Goal: Contribute content

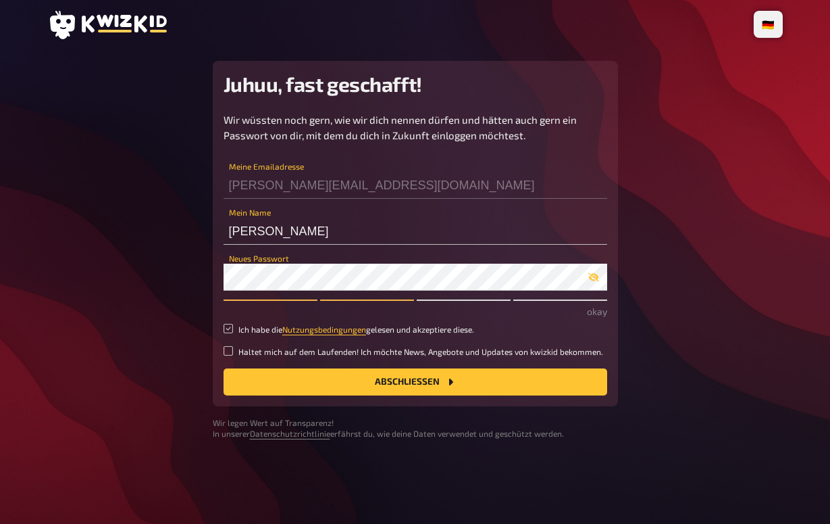
click at [228, 326] on input "Ich habe die Nutzungsbedingungen gelesen und akzeptiere diese." at bounding box center [228, 328] width 9 height 9
checkbox input "true"
click at [343, 329] on link "Nutzungsbedingungen" at bounding box center [324, 328] width 84 height 9
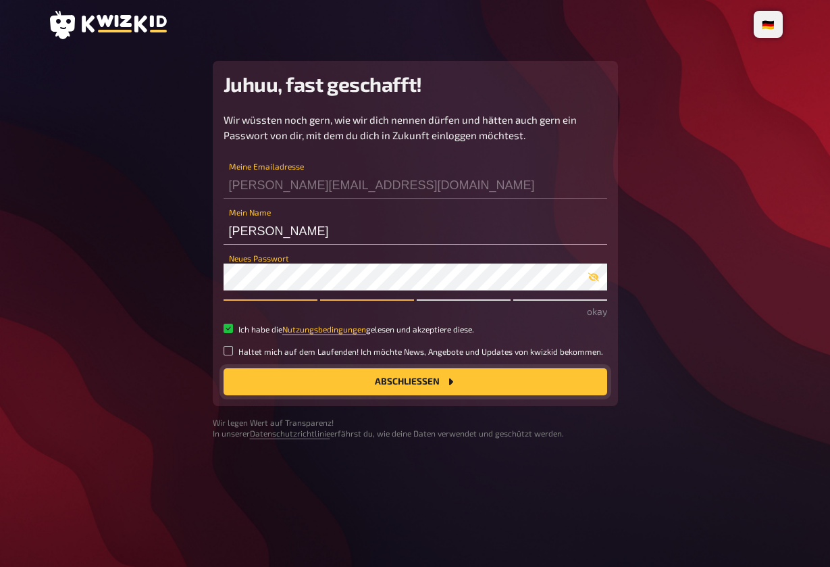
click at [342, 374] on button "Abschließen" at bounding box center [416, 381] width 384 height 27
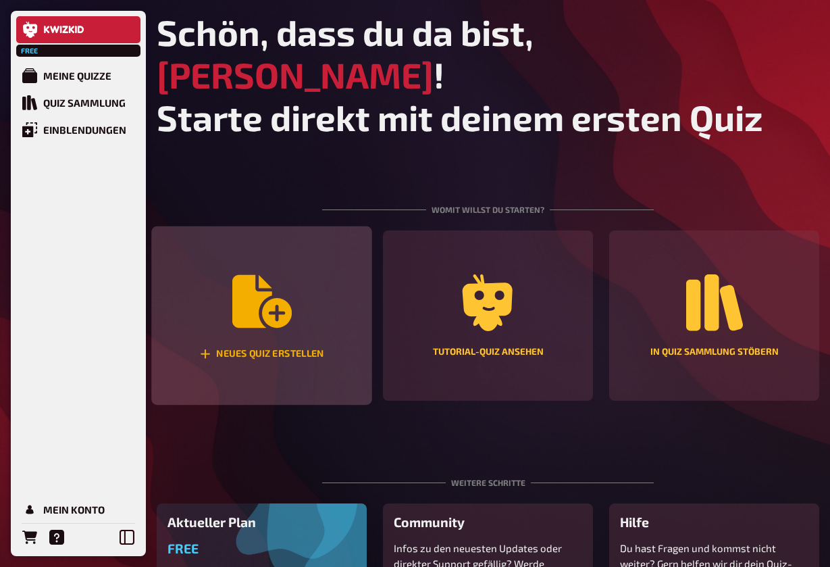
click at [234, 275] on icon "Neues Quiz erstellen" at bounding box center [261, 301] width 59 height 53
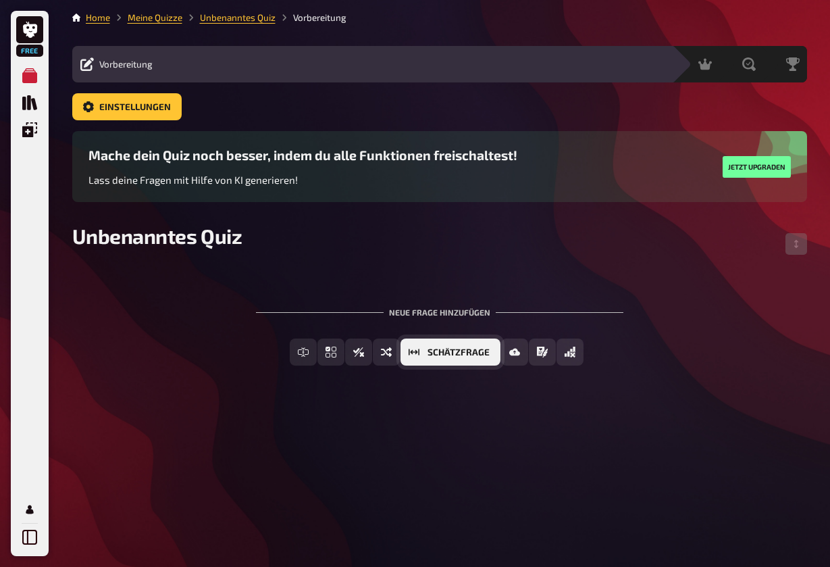
click at [456, 350] on span "Schätzfrage" at bounding box center [459, 352] width 62 height 9
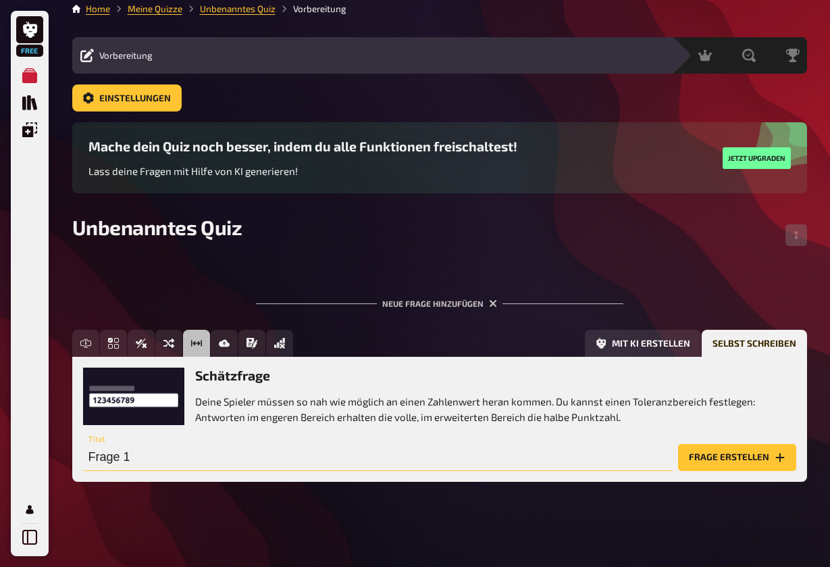
click at [209, 466] on input "Frage 1" at bounding box center [378, 457] width 590 height 27
drag, startPoint x: 151, startPoint y: 460, endPoint x: 11, endPoint y: 458, distance: 139.9
click at [11, 459] on div "Free Meine Quizze Quiz Sammlung Einblendungen Mein Konto Home Meine Quizze Unbe…" at bounding box center [415, 279] width 830 height 577
type input "Wie viele"
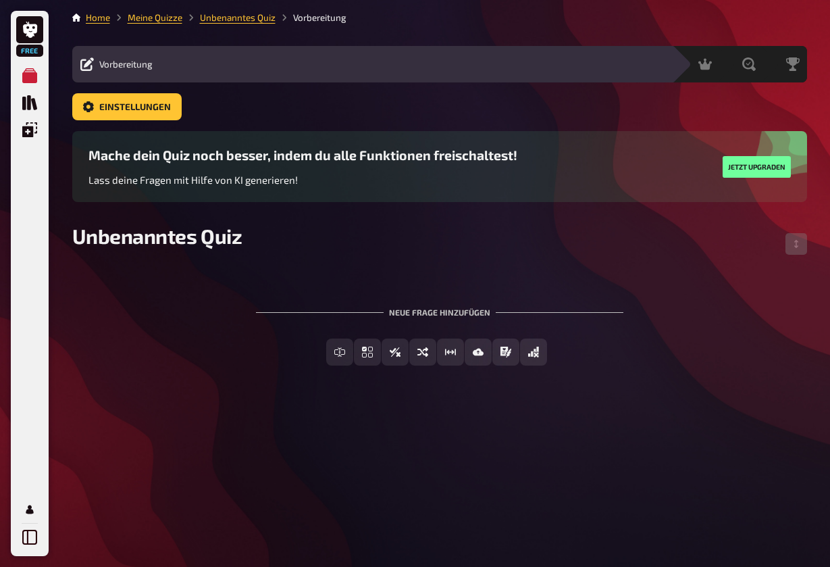
scroll to position [0, 0]
click at [393, 462] on div "Home Meine Quizze Unbenanntes Quiz Vorbereitung Vorbereitung Inhalte Bearbeiten…" at bounding box center [439, 283] width 757 height 567
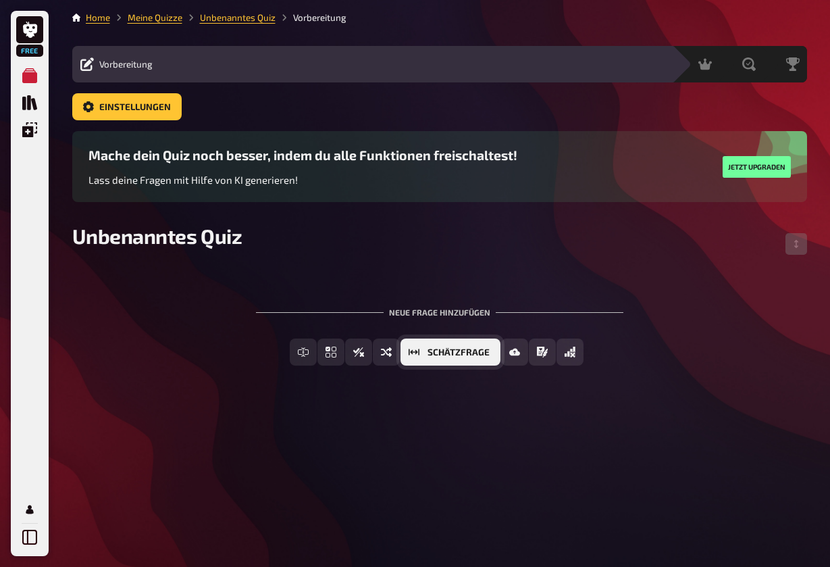
click at [456, 353] on span "Schätzfrage" at bounding box center [459, 352] width 62 height 9
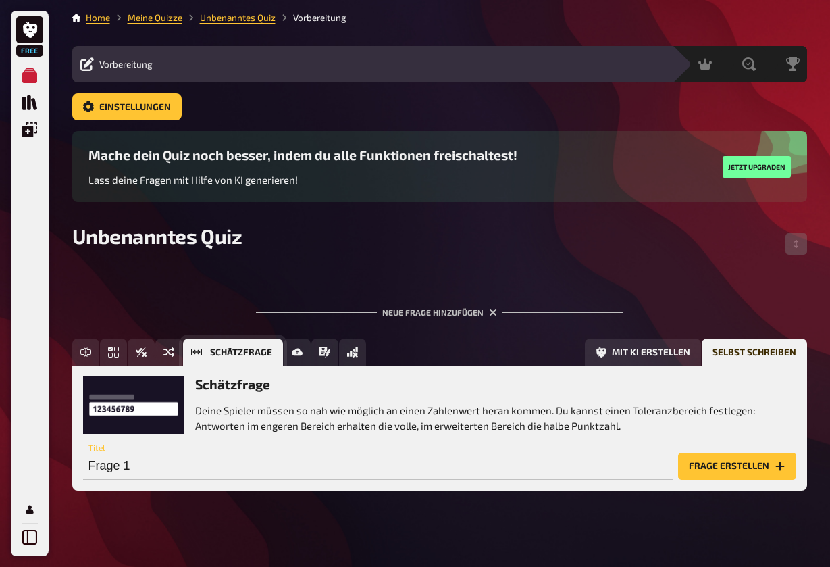
scroll to position [9, 0]
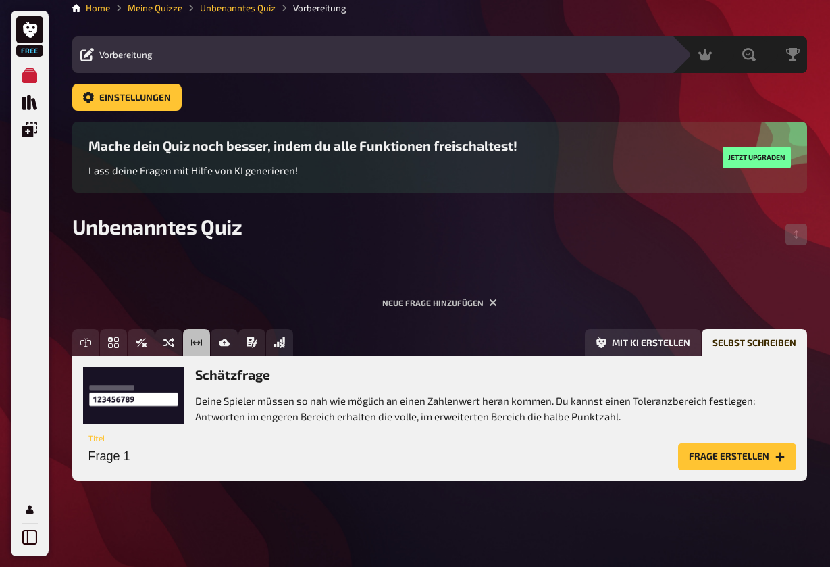
click at [155, 458] on input "Frage 1" at bounding box center [378, 456] width 590 height 27
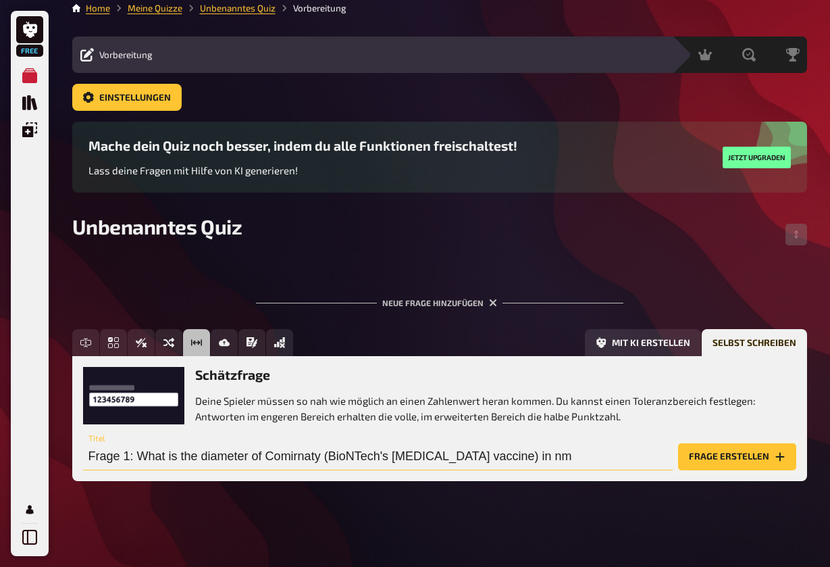
type input "Frage 1: What is the diameter of Comirnaty (BioNTech's Covid-19 vaccine) in nm"
click at [703, 459] on button "Frage erstellen" at bounding box center [737, 456] width 118 height 27
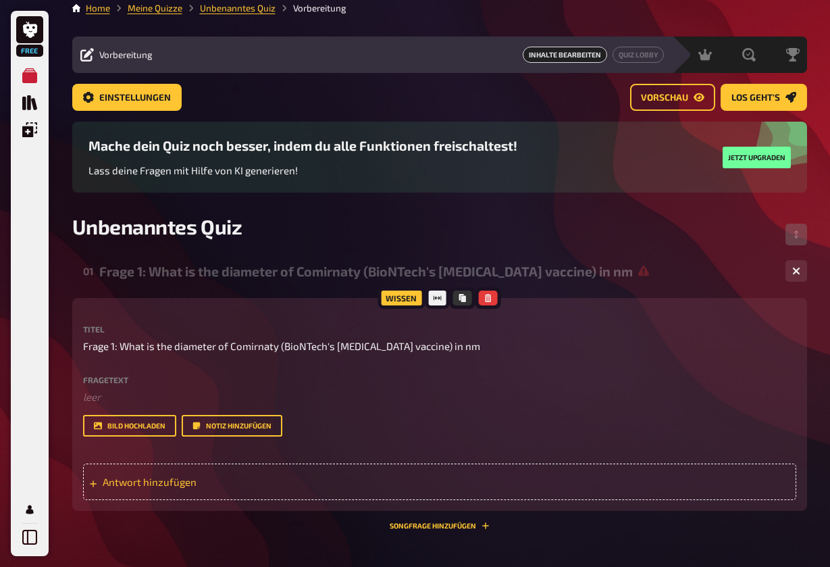
click at [150, 483] on span "Antwort hinzufügen" at bounding box center [208, 482] width 210 height 12
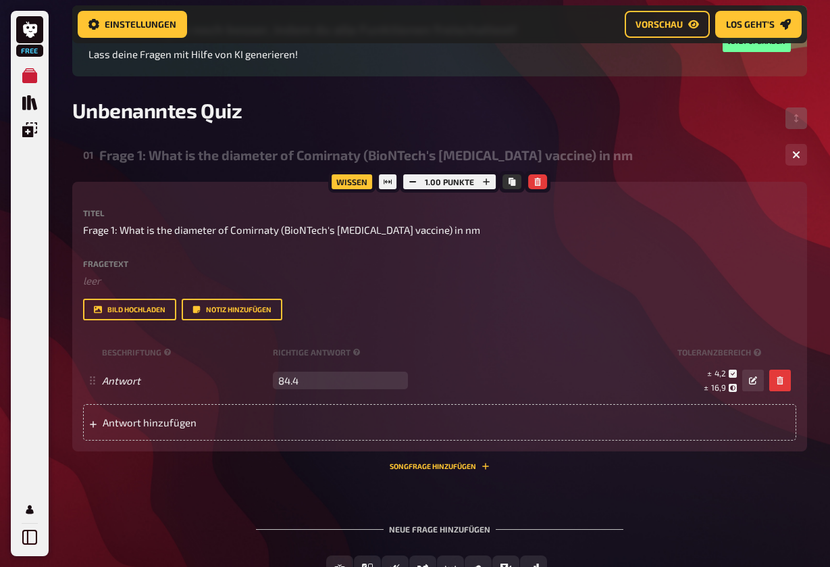
scroll to position [143, 0]
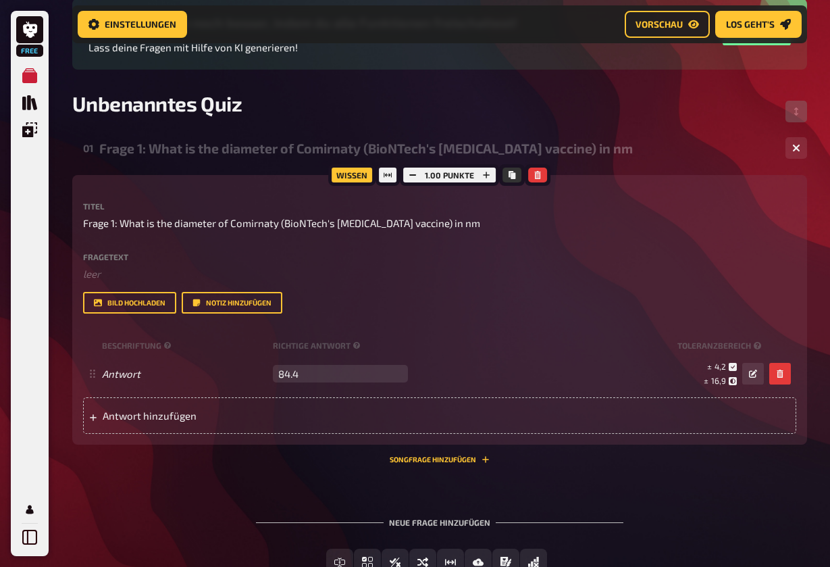
type input "84.4"
click at [671, 480] on div "01 Frage 1: What is the diameter of Comirnaty (BioNTech's Covid-19 vaccine) in …" at bounding box center [439, 365] width 735 height 466
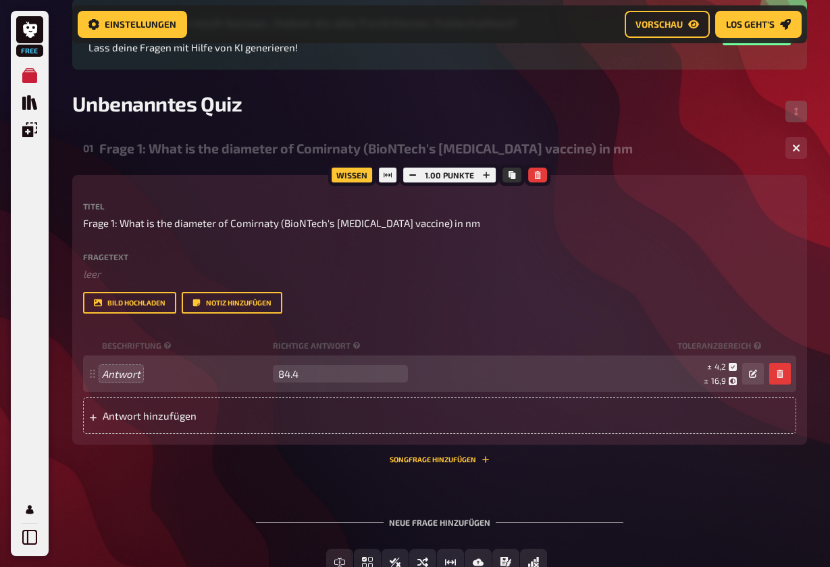
click at [218, 458] on div "Wissen 1.00 Punkte Titel Frage 1: What is the diameter of Comirnaty (BioNTech's…" at bounding box center [439, 319] width 735 height 289
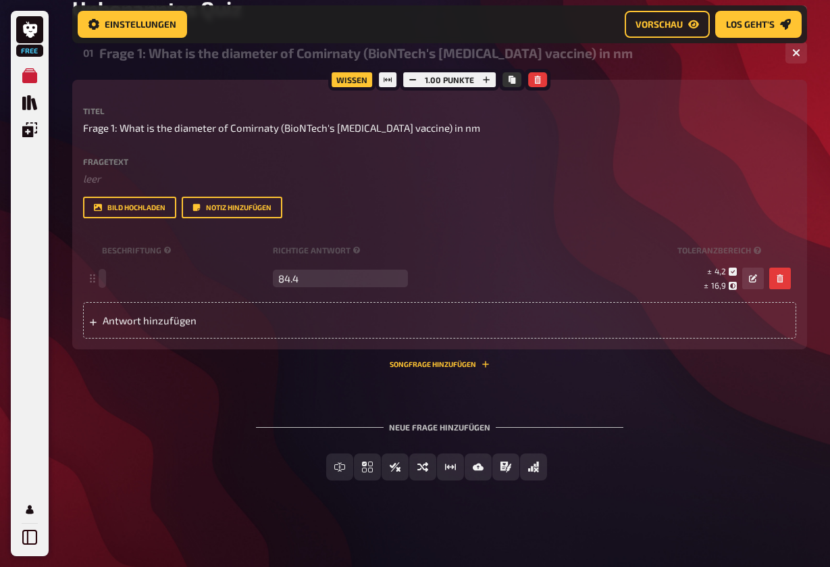
scroll to position [238, 0]
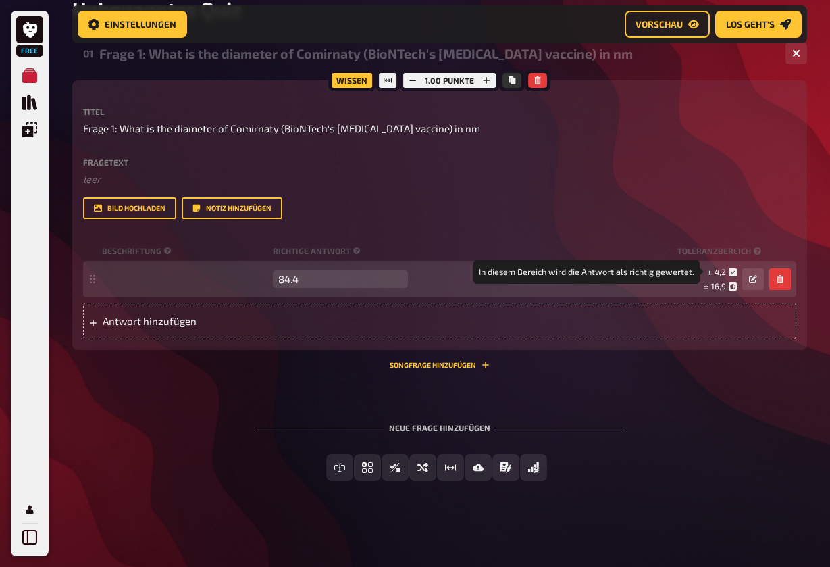
click at [733, 272] on icon at bounding box center [733, 272] width 8 height 8
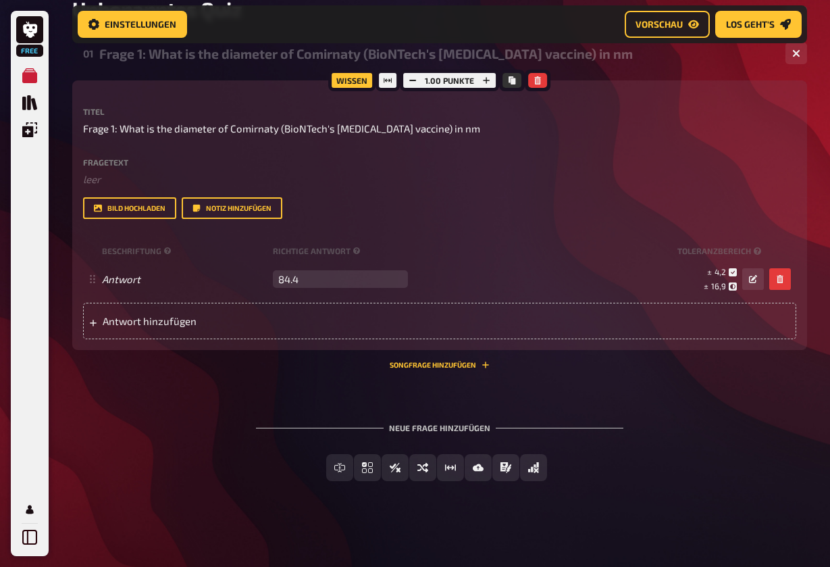
click at [344, 80] on div "Wissen" at bounding box center [351, 81] width 47 height 22
click at [146, 319] on span "Antwort hinzufügen" at bounding box center [208, 321] width 210 height 12
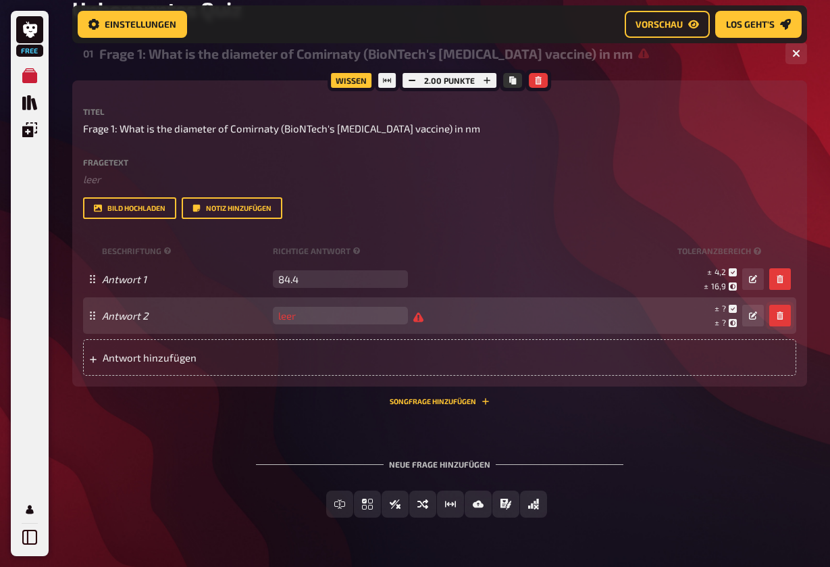
click at [781, 316] on icon "button" at bounding box center [780, 316] width 8 height 8
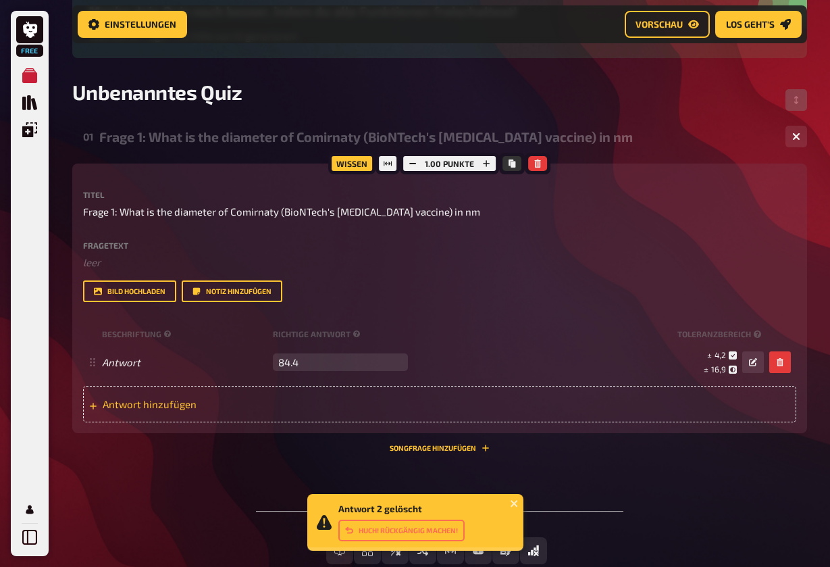
scroll to position [149, 0]
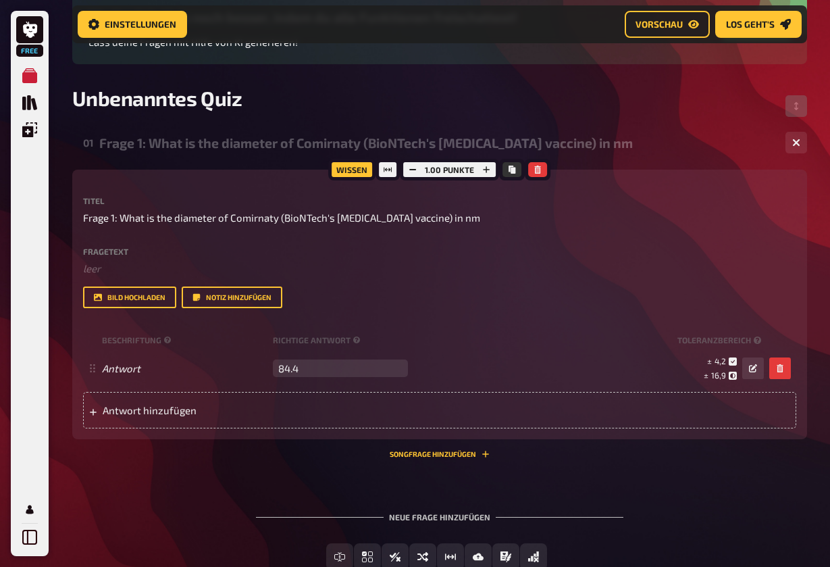
click at [795, 241] on div "Titel Frage 1: What is the diameter of Comirnaty (BioNTech's Covid-19 vaccine) …" at bounding box center [440, 252] width 714 height 111
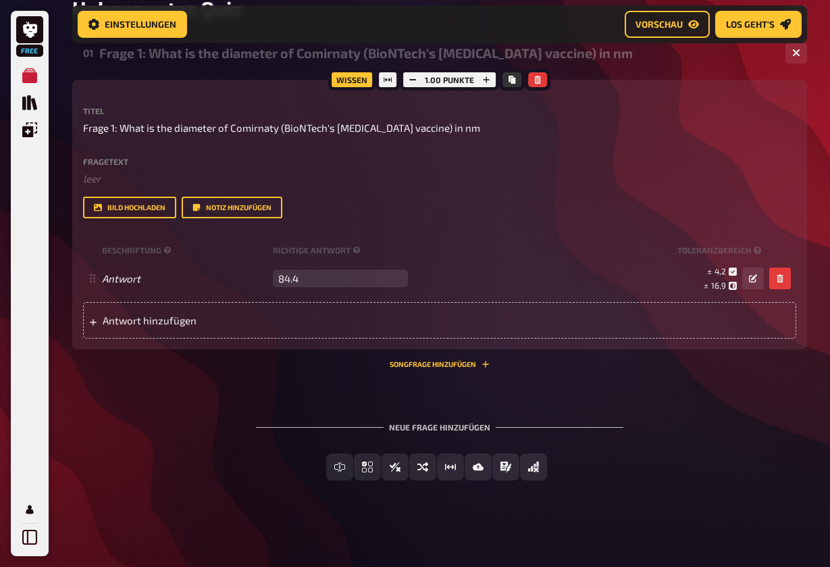
scroll to position [238, 0]
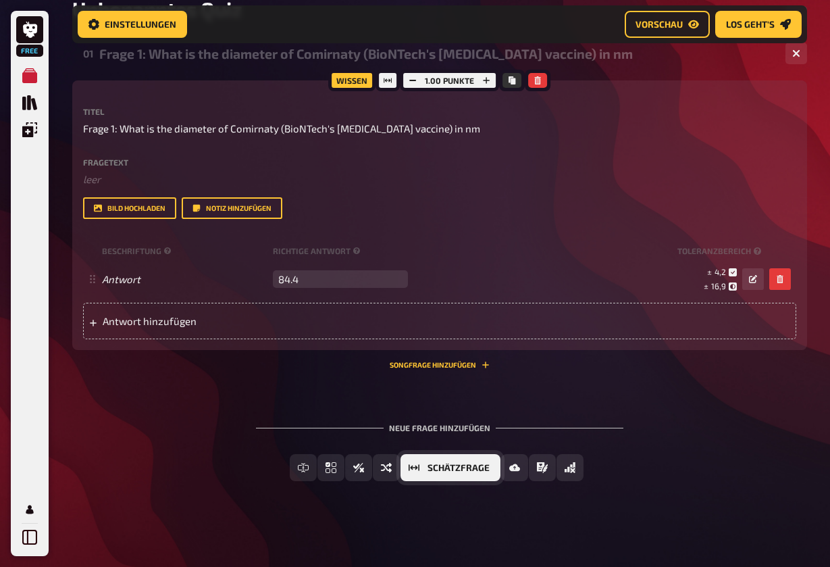
click at [450, 467] on span "Schätzfrage" at bounding box center [459, 468] width 62 height 9
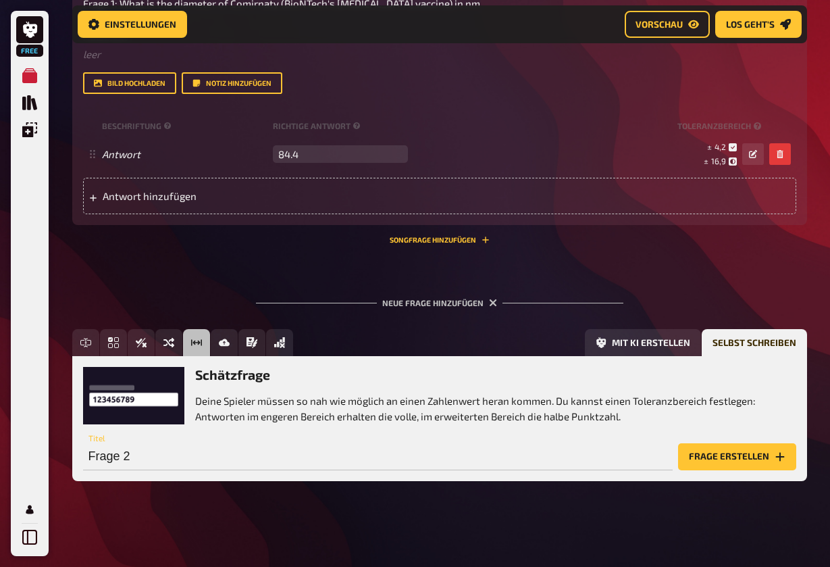
scroll to position [362, 0]
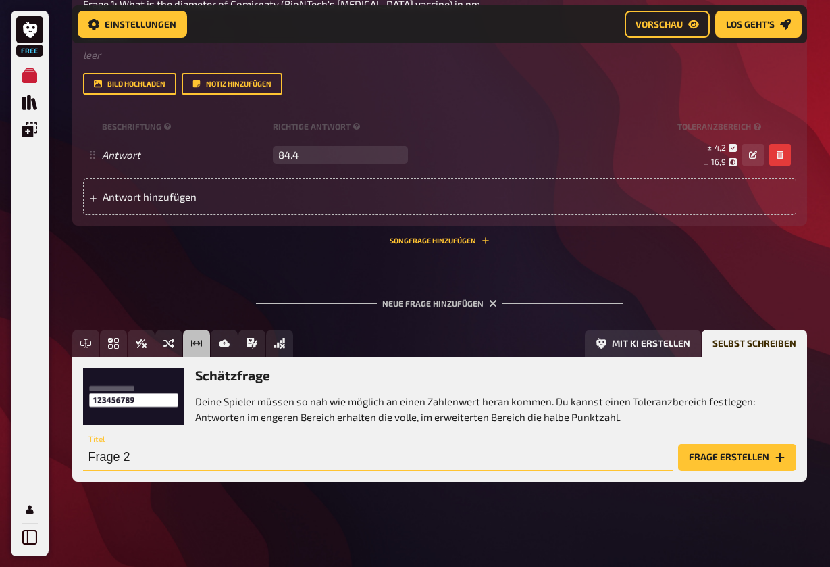
click at [141, 456] on input "Frage 2" at bounding box center [378, 457] width 590 height 27
type input "Frage 2: How old is"
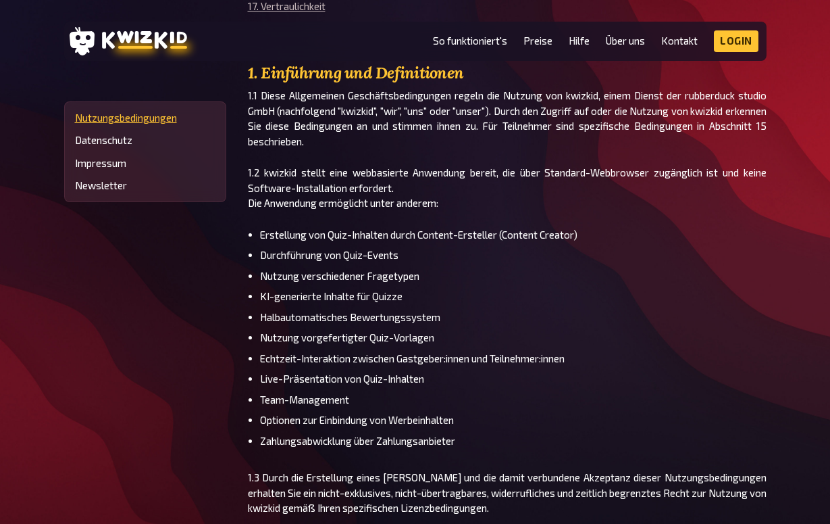
scroll to position [567, 0]
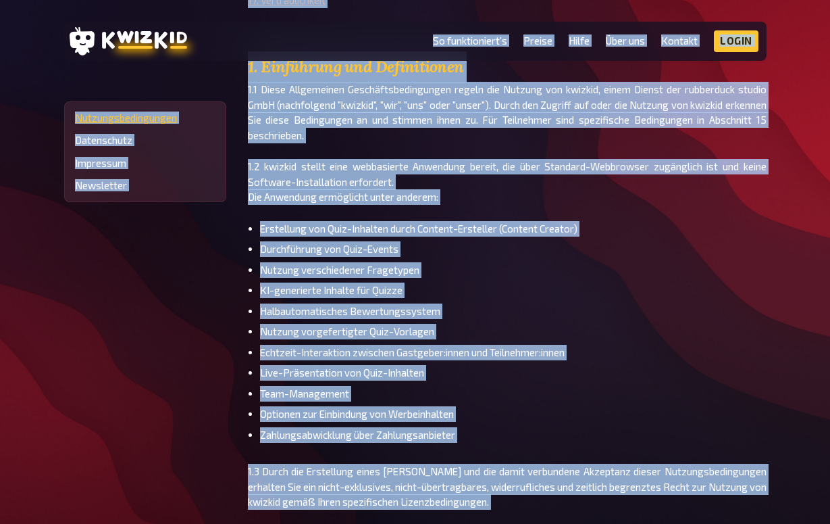
click at [420, 222] on li "Erstellung von Quiz-Inhalten durch Content-Ersteller (Content Creator)" at bounding box center [513, 229] width 507 height 16
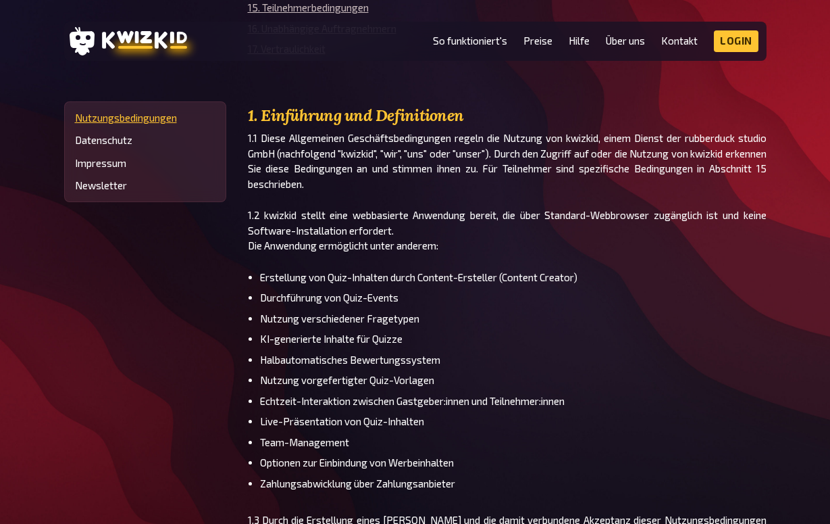
scroll to position [520, 0]
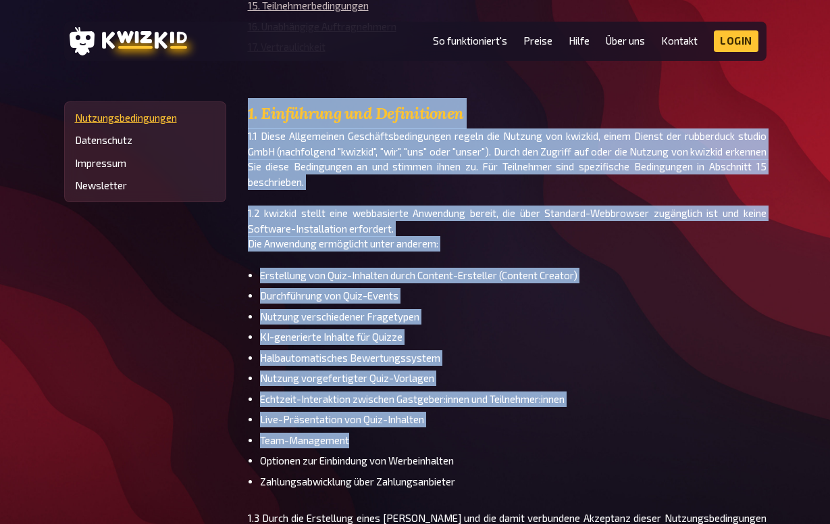
drag, startPoint x: 248, startPoint y: 108, endPoint x: 532, endPoint y: 430, distance: 429.4
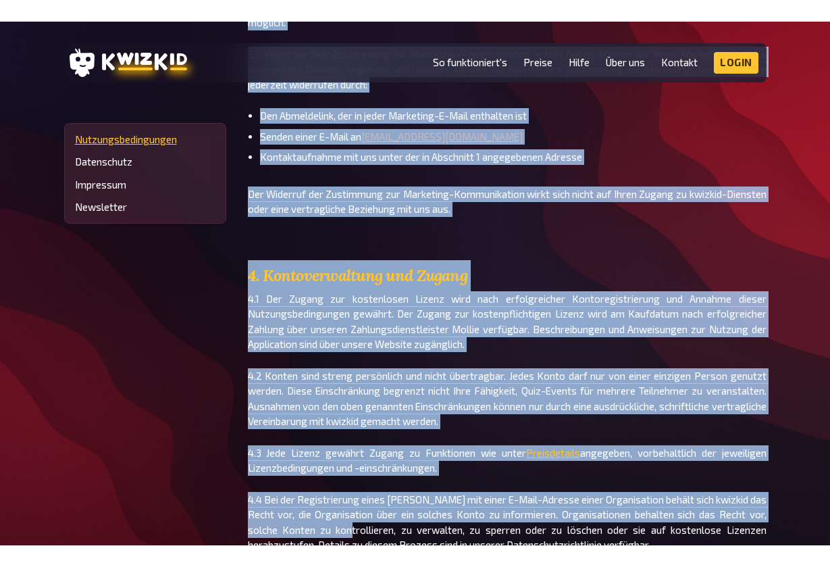
scroll to position [5416, 0]
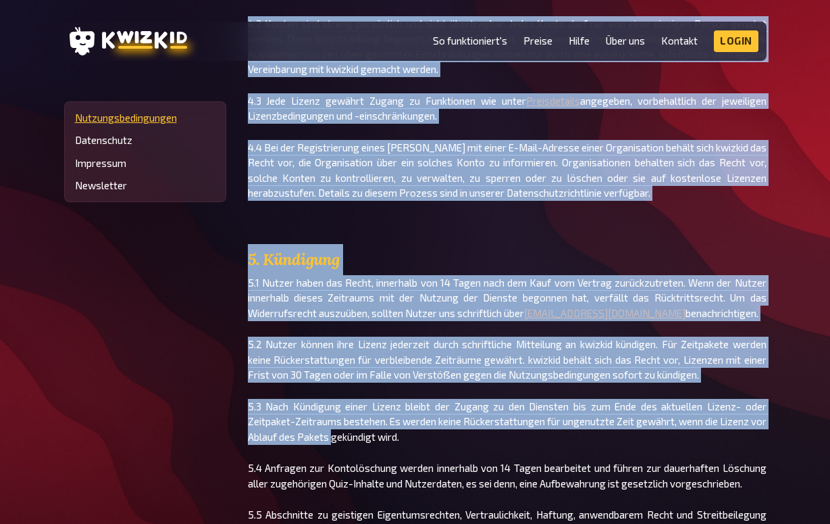
click at [514, 375] on p "5.2 Nutzer können ihre Lizenz jederzeit durch schriftliche Mitteilung an kwizki…" at bounding box center [507, 360] width 519 height 46
